Goal: Transaction & Acquisition: Purchase product/service

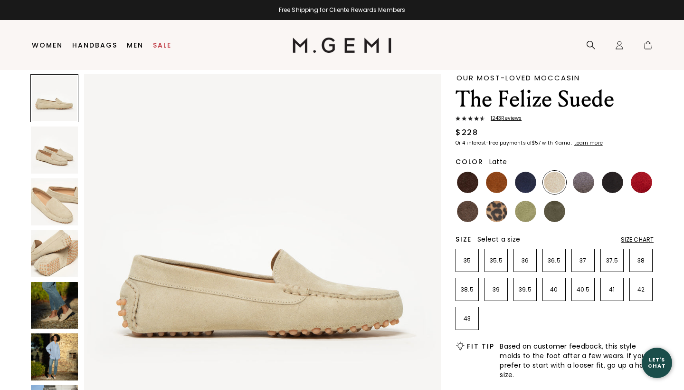
scroll to position [3, 0]
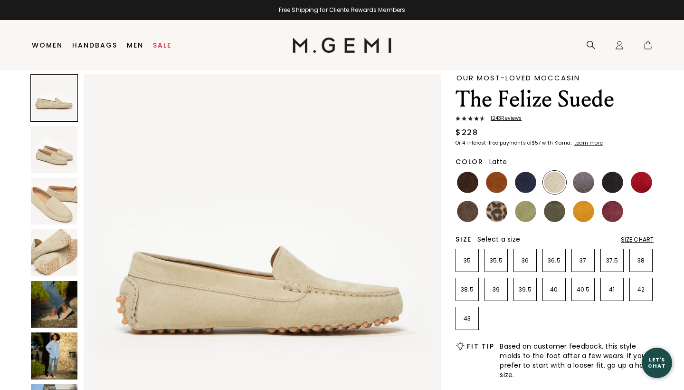
click at [496, 212] on img at bounding box center [496, 210] width 21 height 21
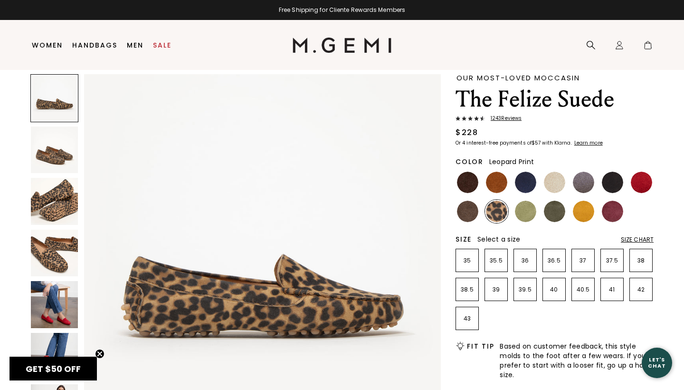
click at [648, 238] on div "Size Chart" at bounding box center [637, 240] width 33 height 8
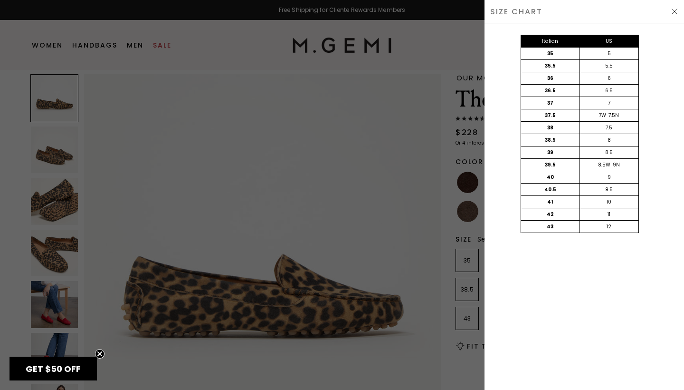
click at [421, 197] on div at bounding box center [342, 195] width 684 height 390
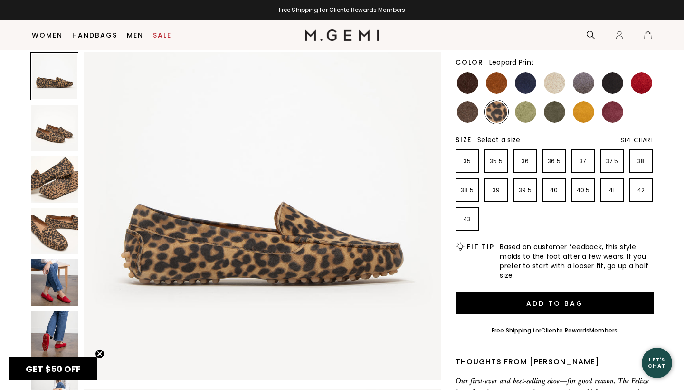
scroll to position [110, 0]
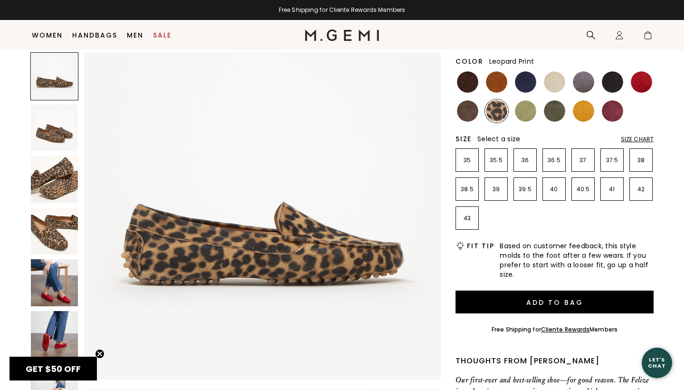
click at [643, 137] on div "Size Chart" at bounding box center [637, 139] width 33 height 8
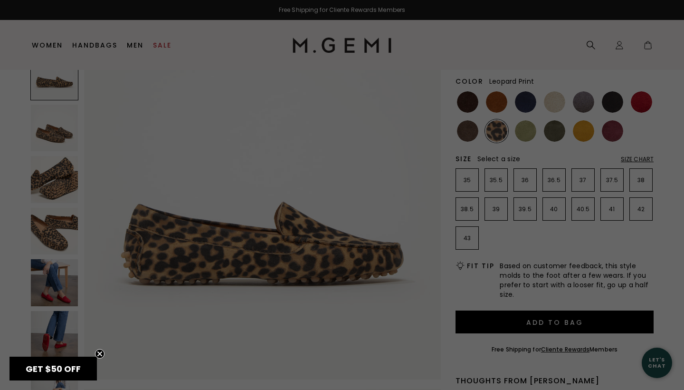
scroll to position [0, 0]
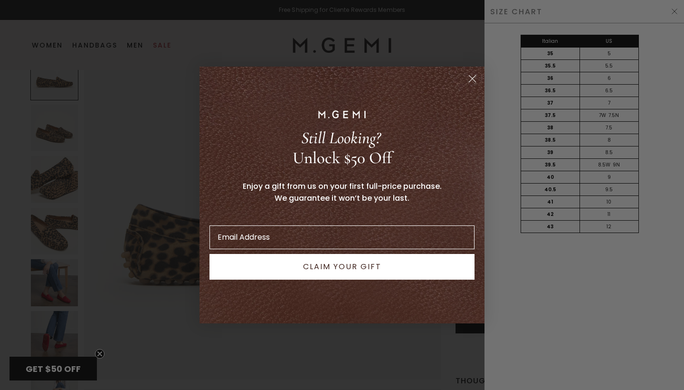
click at [472, 76] on circle "Close dialog" at bounding box center [473, 79] width 16 height 16
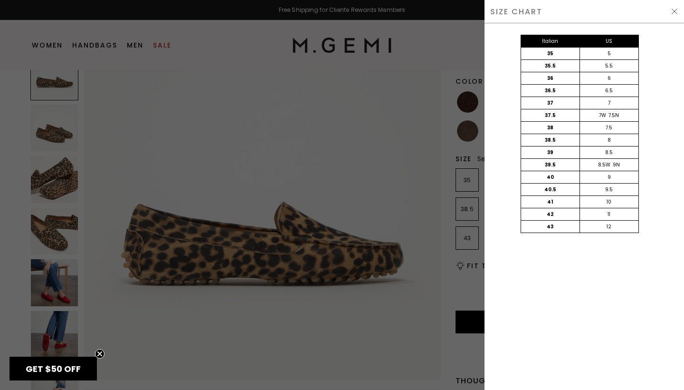
click at [410, 209] on div at bounding box center [342, 195] width 684 height 390
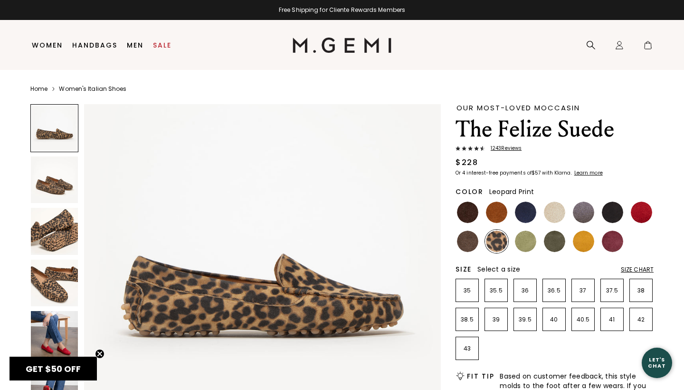
scroll to position [110, 0]
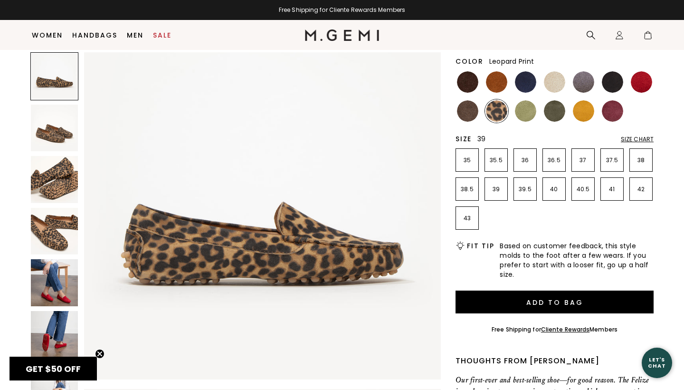
click at [496, 187] on p "39" at bounding box center [496, 189] width 22 height 8
click at [612, 78] on img at bounding box center [612, 81] width 21 height 21
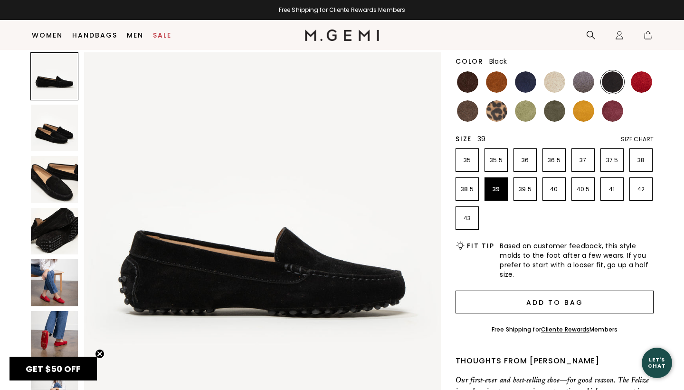
click at [539, 302] on button "Add to Bag" at bounding box center [555, 301] width 198 height 23
